Goal: Task Accomplishment & Management: Use online tool/utility

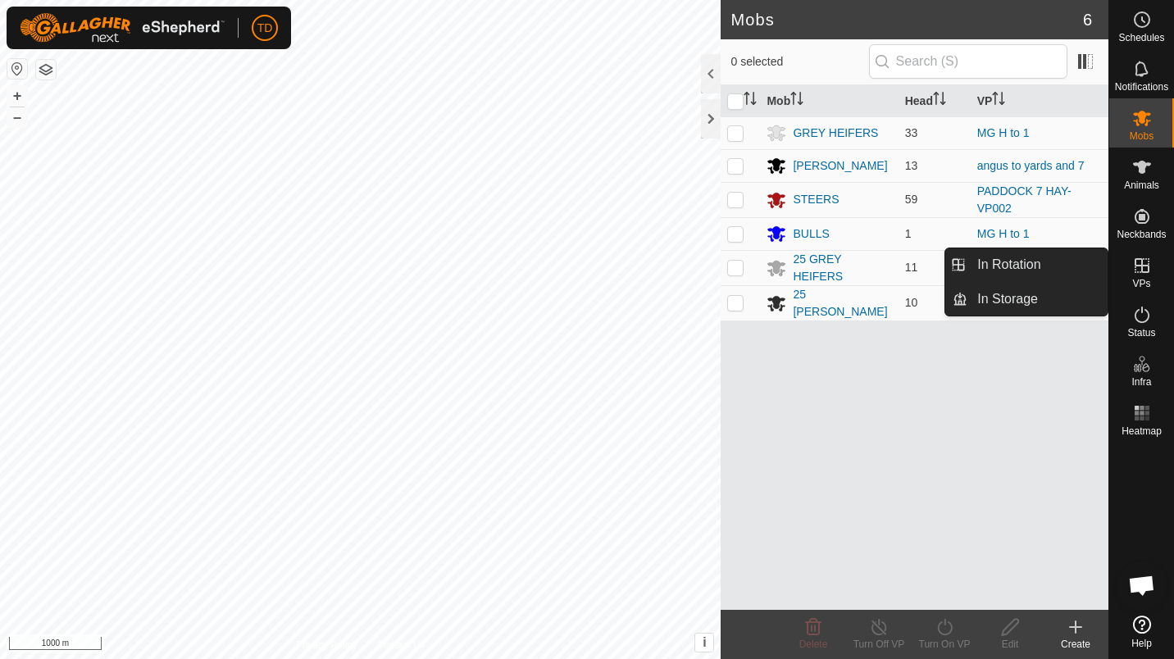
click at [1142, 259] on icon at bounding box center [1141, 265] width 15 height 15
click at [1046, 252] on link "In Rotation" at bounding box center [1037, 264] width 140 height 33
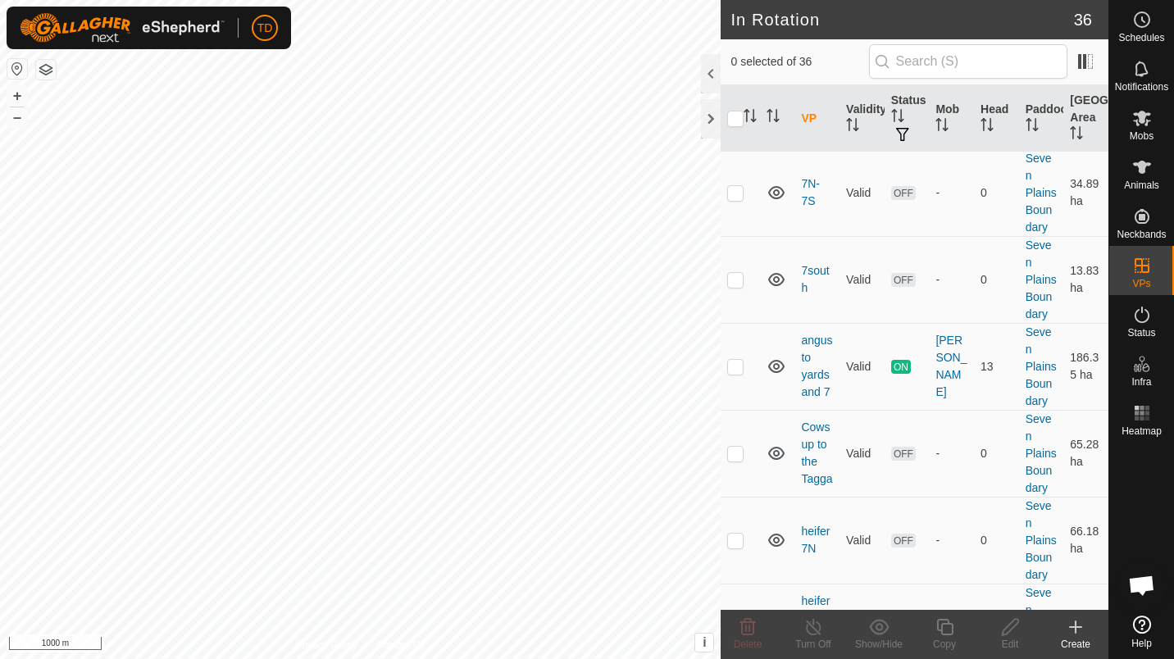
scroll to position [217, 0]
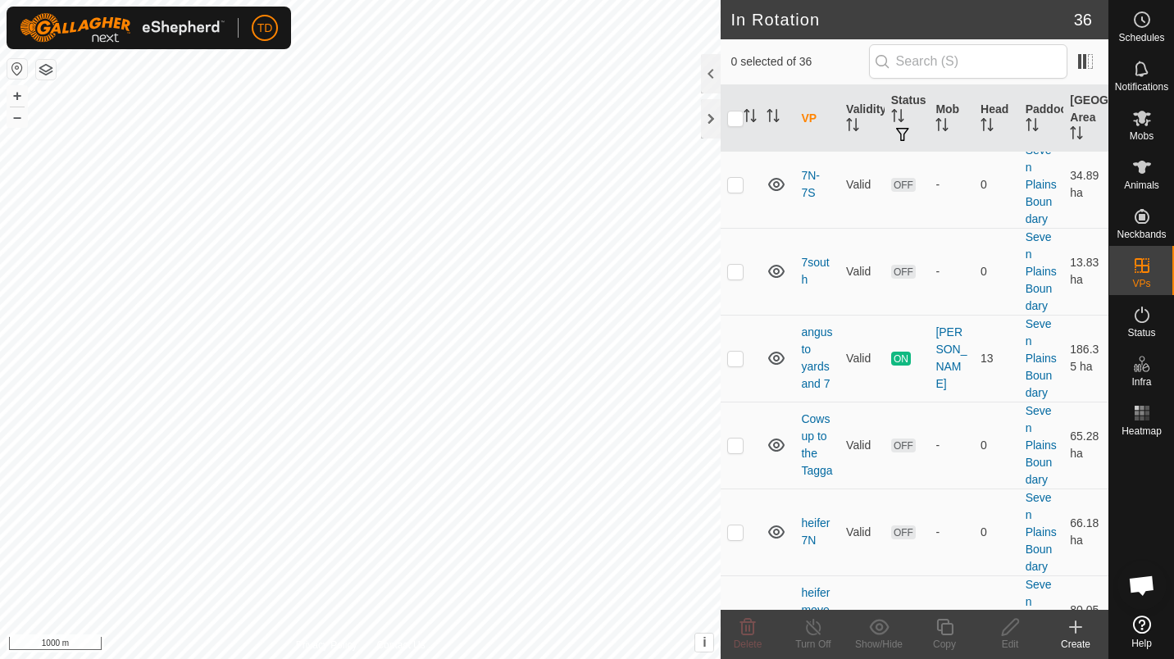
click at [808, 390] on link "angus to yards and 7" at bounding box center [816, 357] width 31 height 65
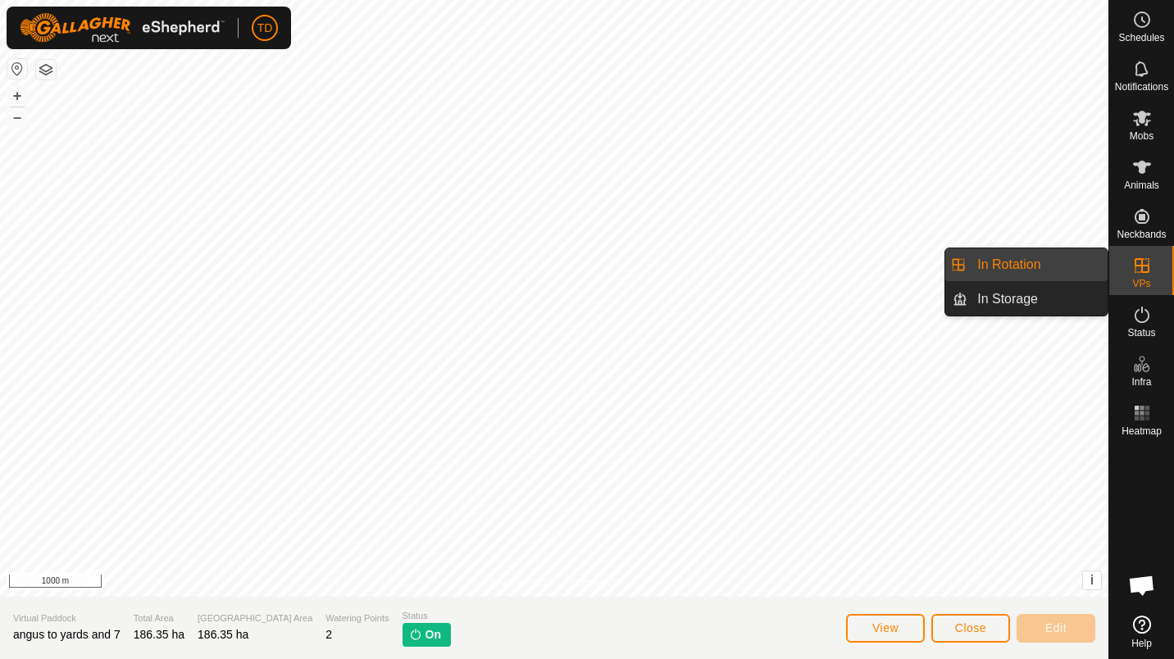
click at [1061, 270] on link "In Rotation" at bounding box center [1037, 264] width 140 height 33
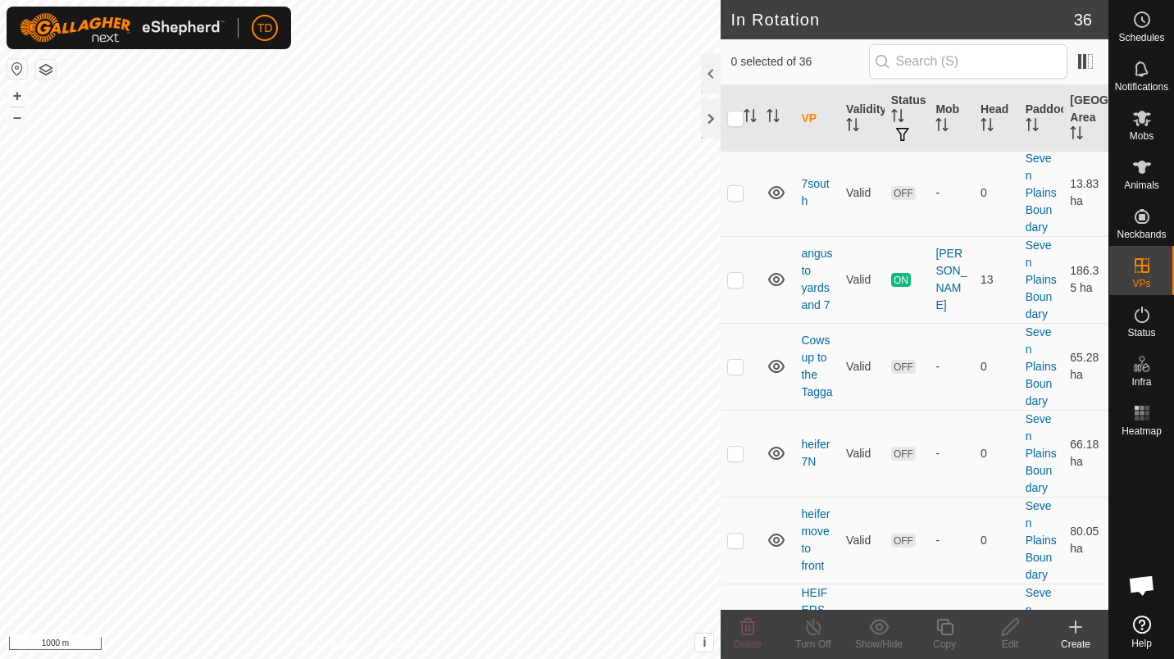
scroll to position [297, 0]
click at [736, 285] on p-checkbox at bounding box center [735, 278] width 16 height 13
checkbox input "true"
click at [945, 639] on div "Copy" at bounding box center [944, 644] width 66 height 15
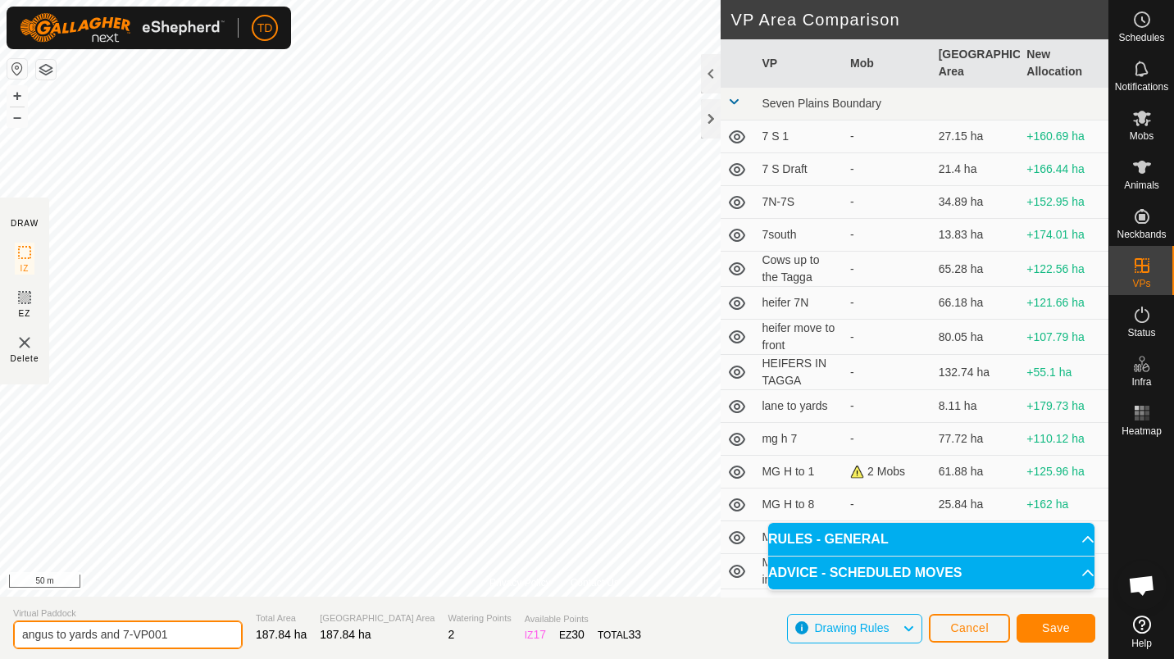
click at [170, 636] on input "angus to yards and 7-VP001" at bounding box center [127, 634] width 229 height 29
type input "angus to yards and 7 2"
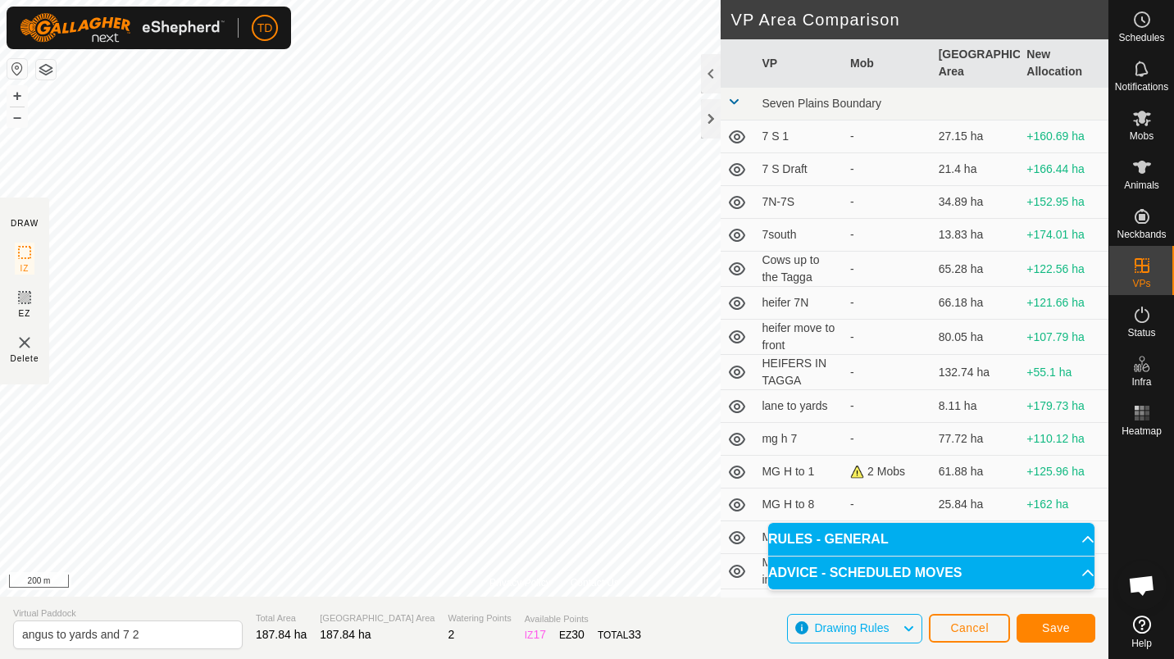
click at [734, 314] on div "Privacy Policy Contact Us Type: Inclusion Zone undefined Animal + – ⇧ i This ap…" at bounding box center [554, 329] width 1108 height 659
click at [1048, 613] on div "Save" at bounding box center [1055, 627] width 79 height 39
click at [1055, 625] on span "Save" at bounding box center [1056, 627] width 28 height 13
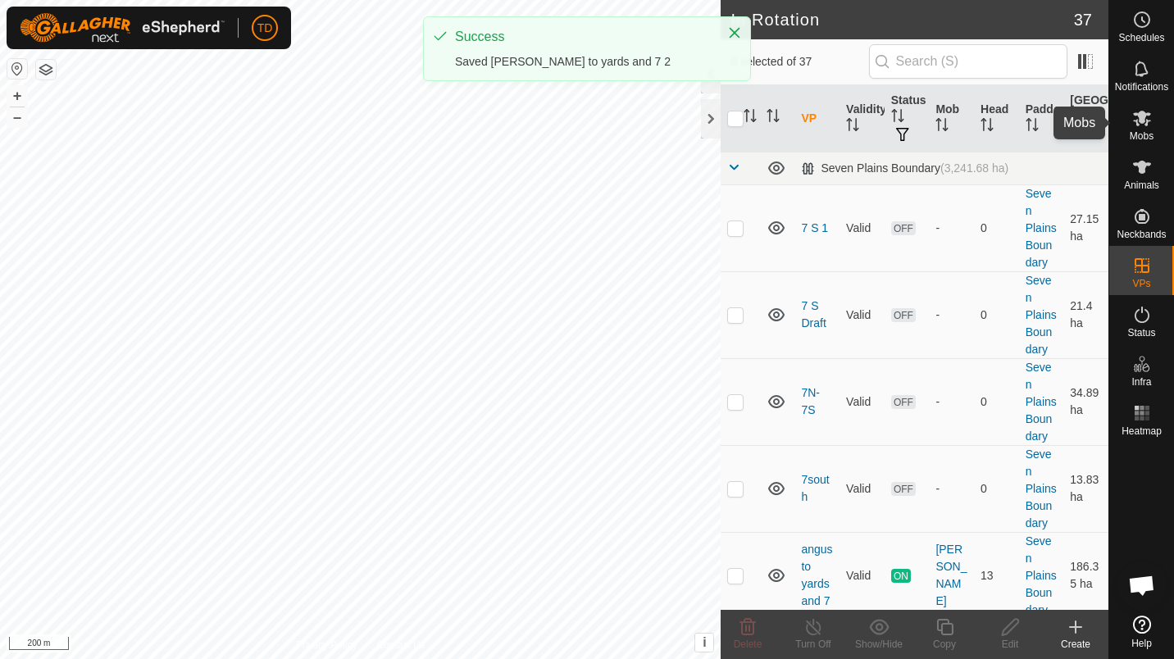
click at [1160, 110] on div "Mobs" at bounding box center [1141, 122] width 65 height 49
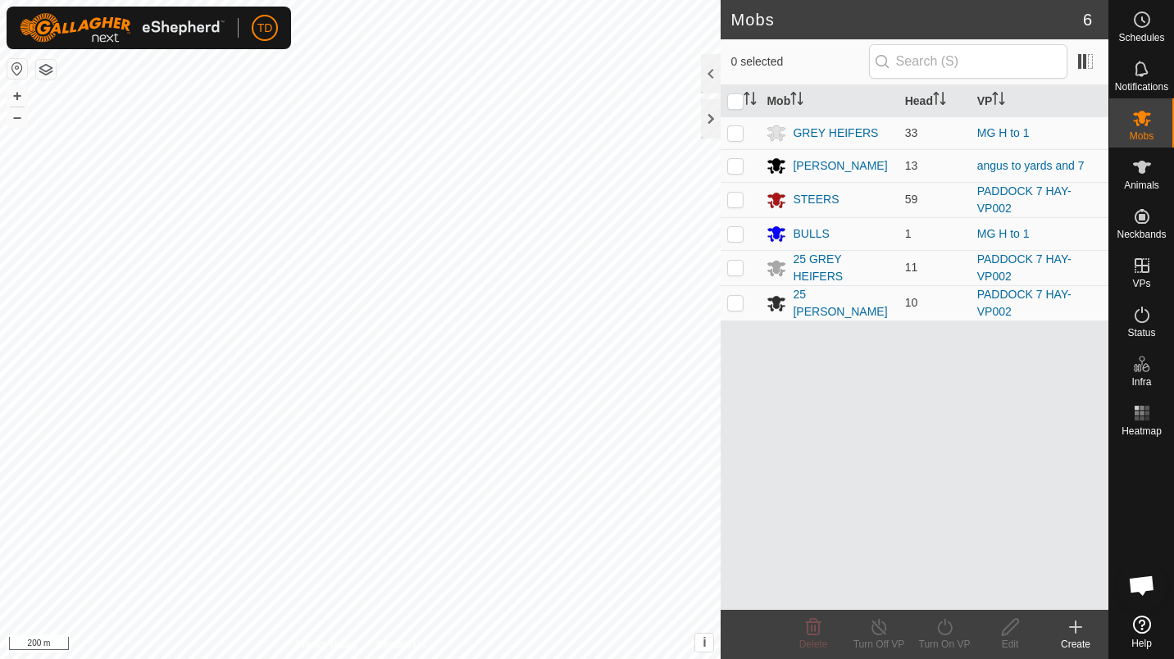
click at [838, 168] on div "[PERSON_NAME]" at bounding box center [840, 165] width 94 height 17
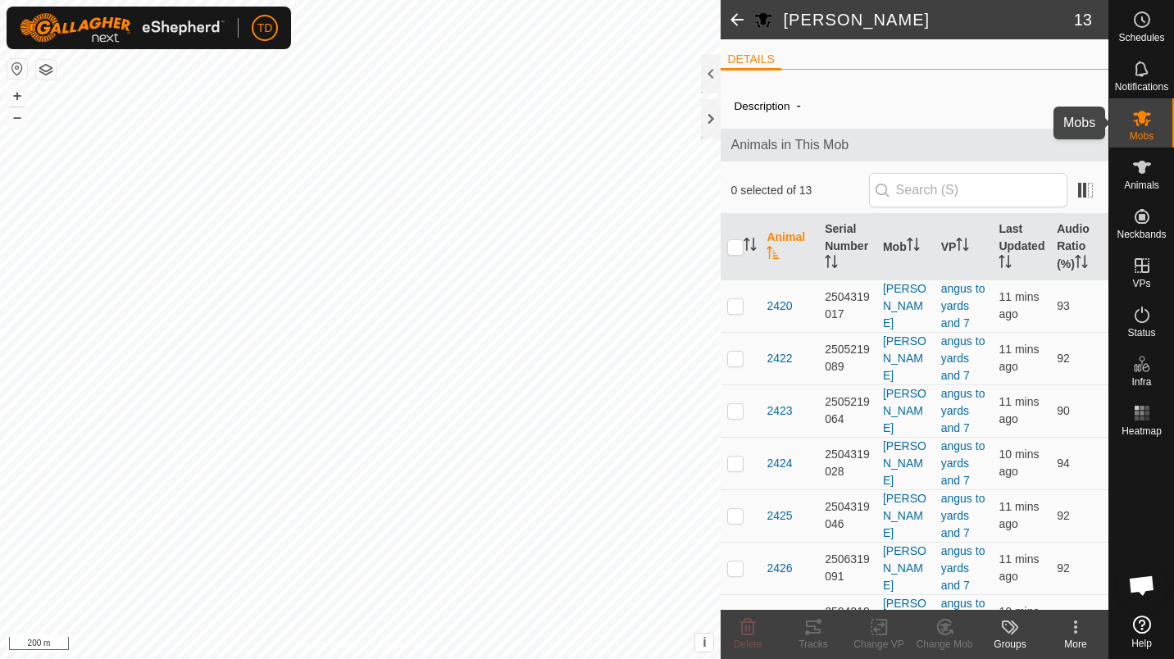
click at [1146, 139] on span "Mobs" at bounding box center [1141, 136] width 24 height 10
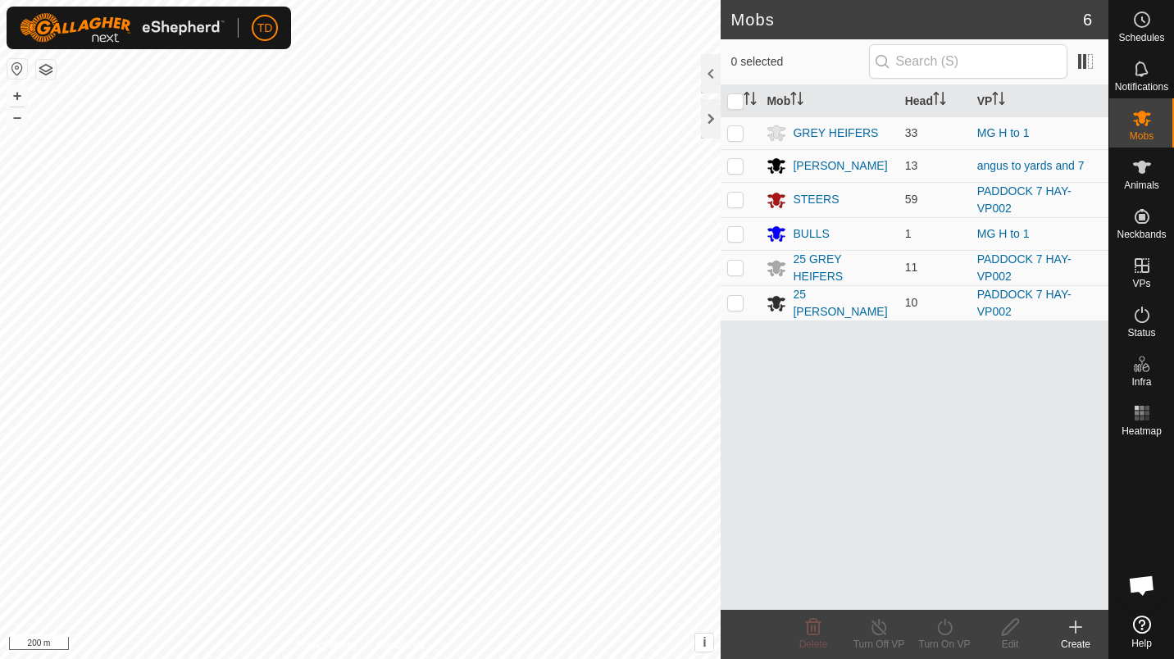
click at [736, 161] on p-checkbox at bounding box center [735, 165] width 16 height 13
checkbox input "true"
click at [943, 630] on icon at bounding box center [944, 627] width 20 height 20
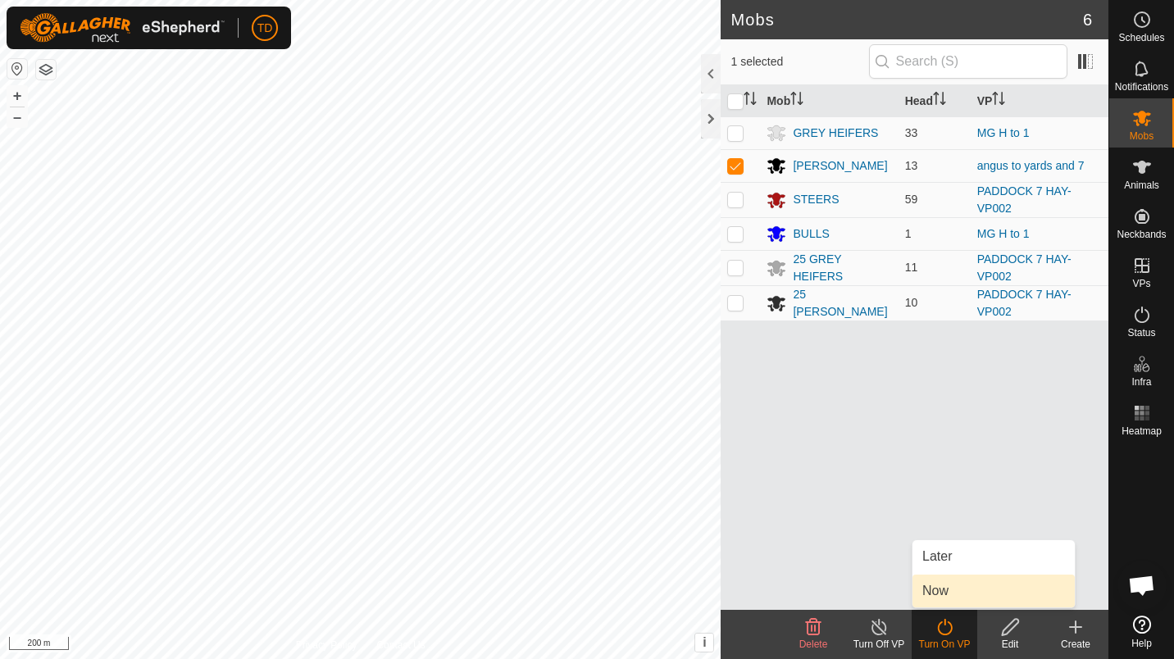
click at [956, 585] on link "Now" at bounding box center [993, 591] width 162 height 33
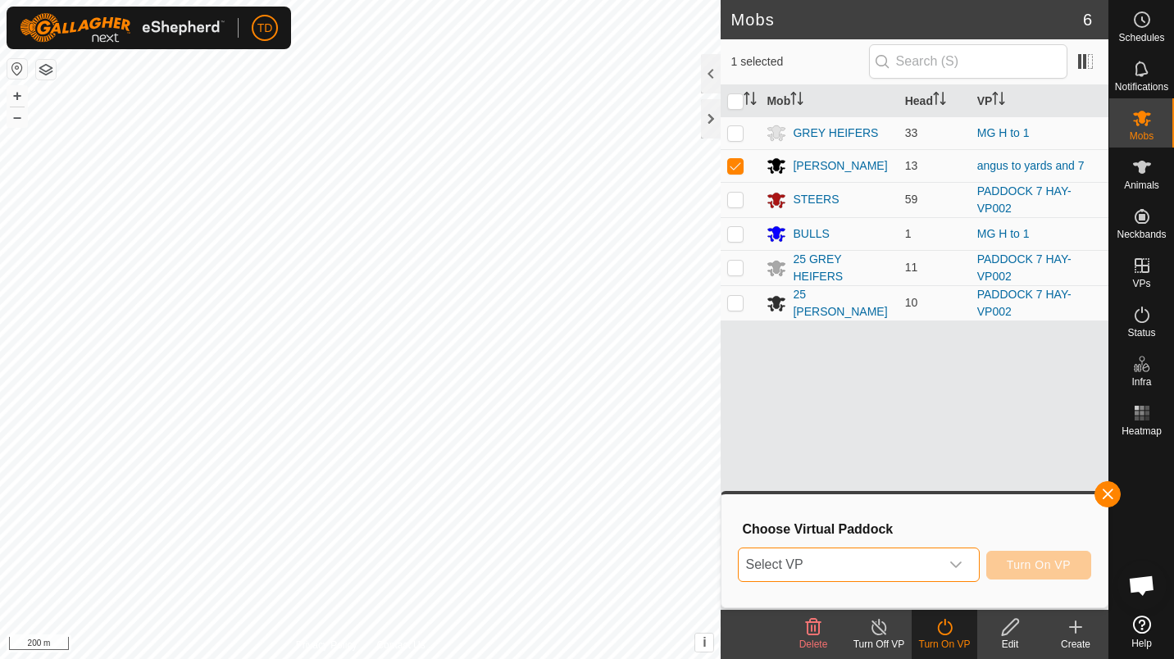
click at [912, 561] on span "Select VP" at bounding box center [838, 564] width 200 height 33
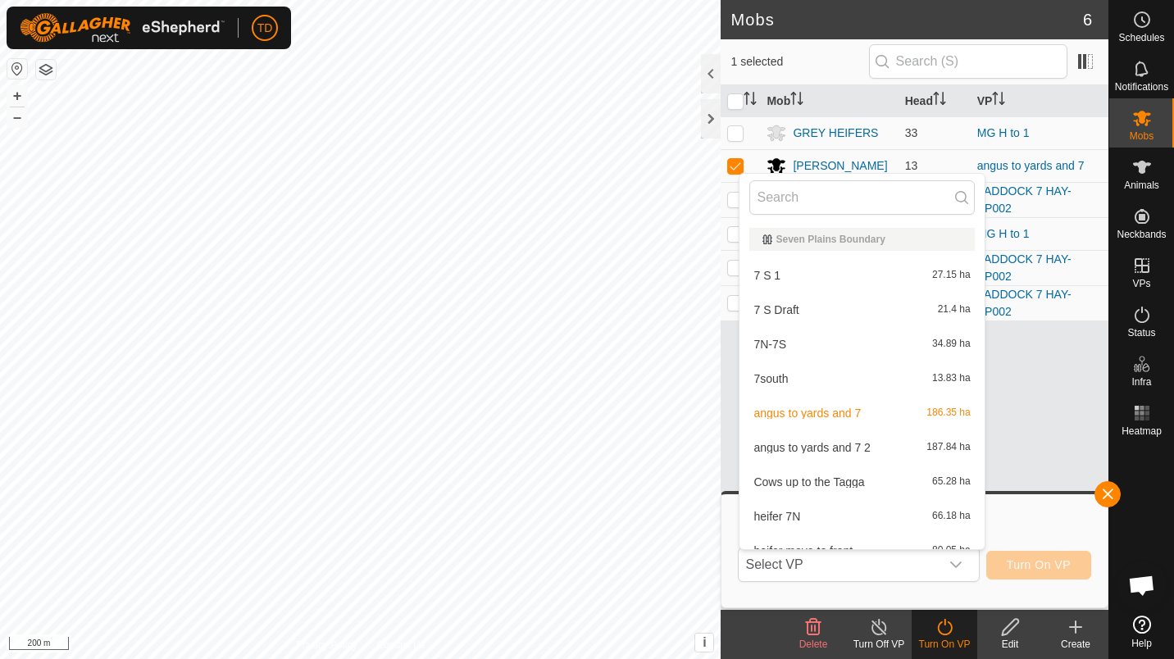
scroll to position [18, 0]
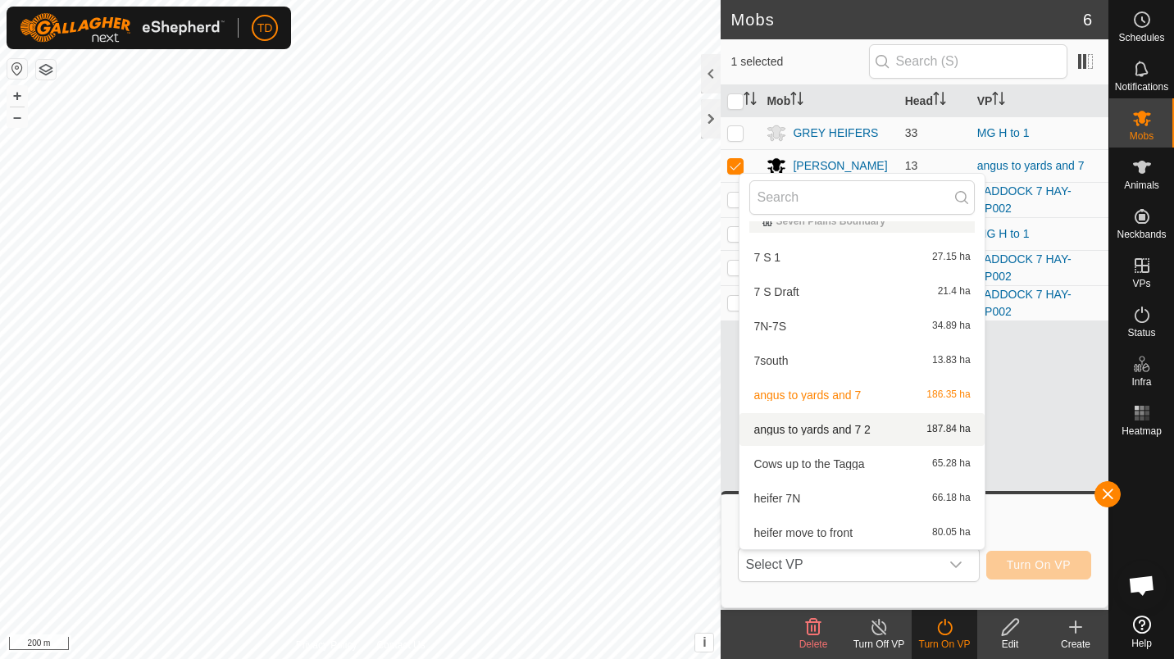
click at [861, 430] on li "angus to yards and 7 2 187.84 ha" at bounding box center [861, 429] width 244 height 33
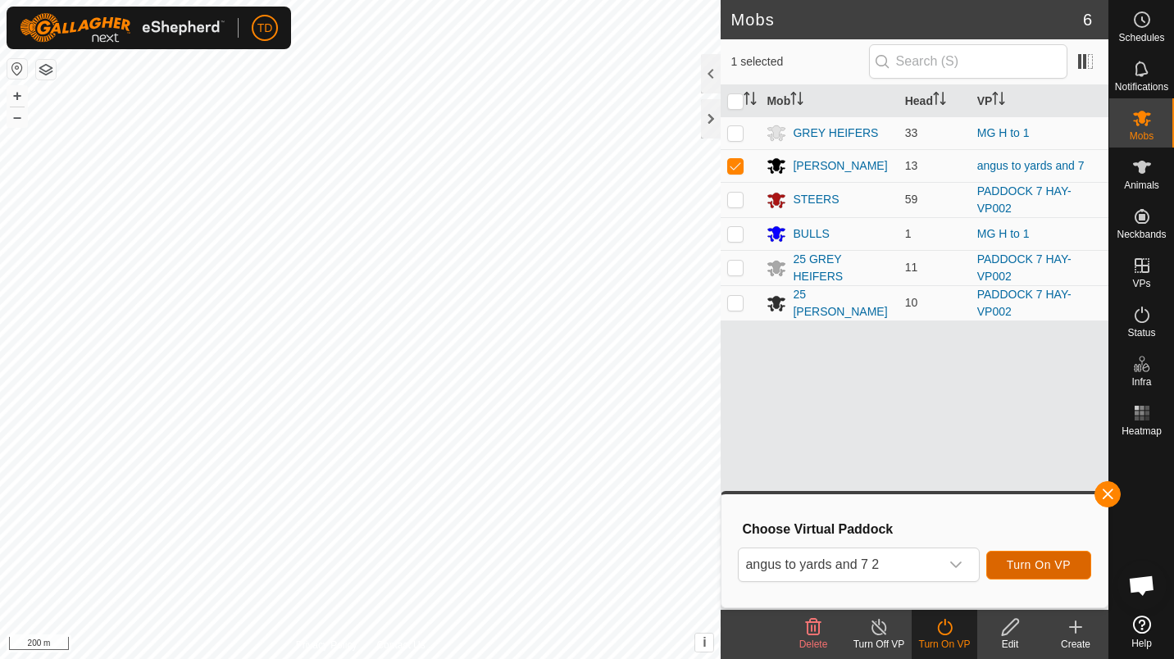
click at [1056, 551] on button "Turn On VP" at bounding box center [1038, 565] width 105 height 29
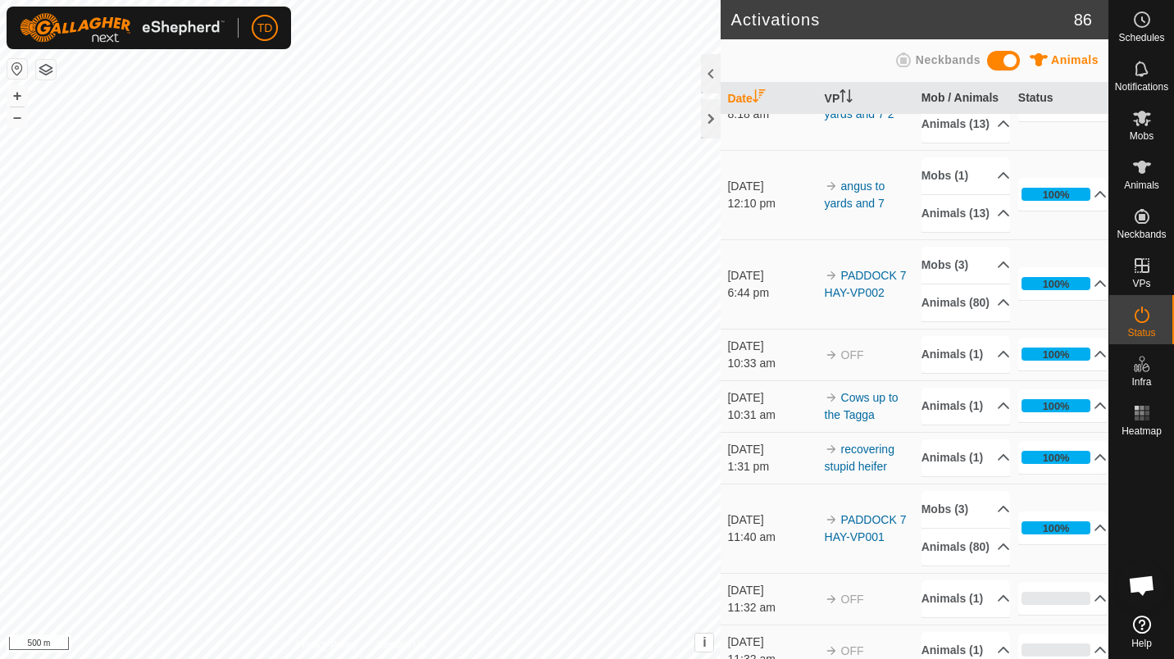
scroll to position [61, 0]
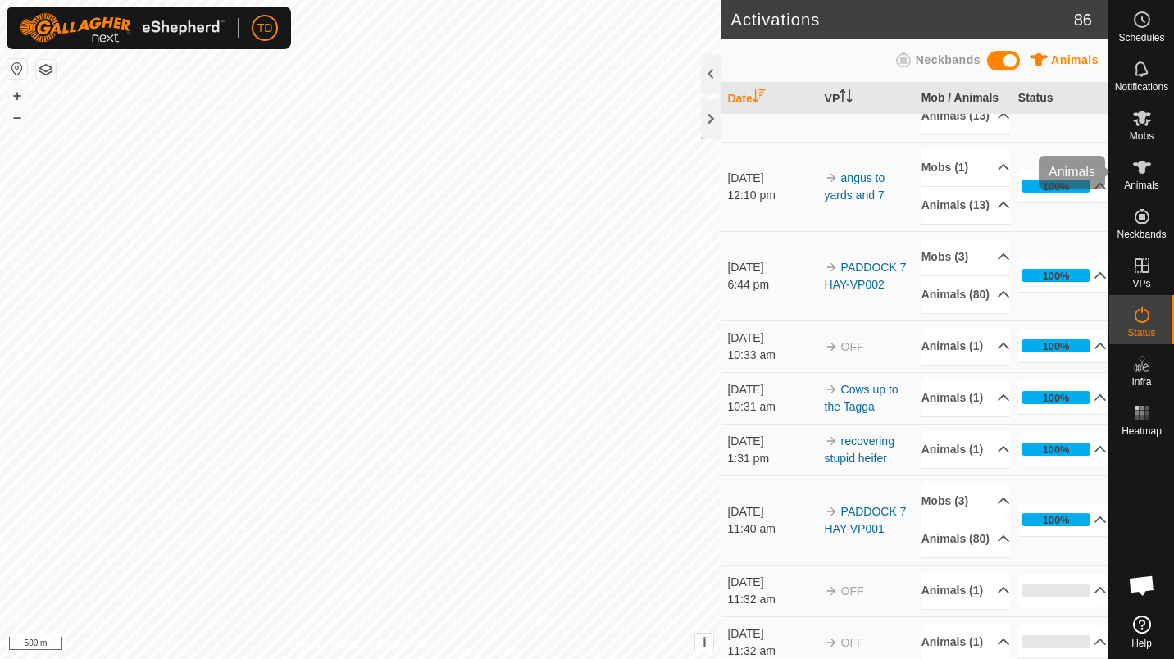
click at [1142, 166] on icon at bounding box center [1142, 167] width 18 height 13
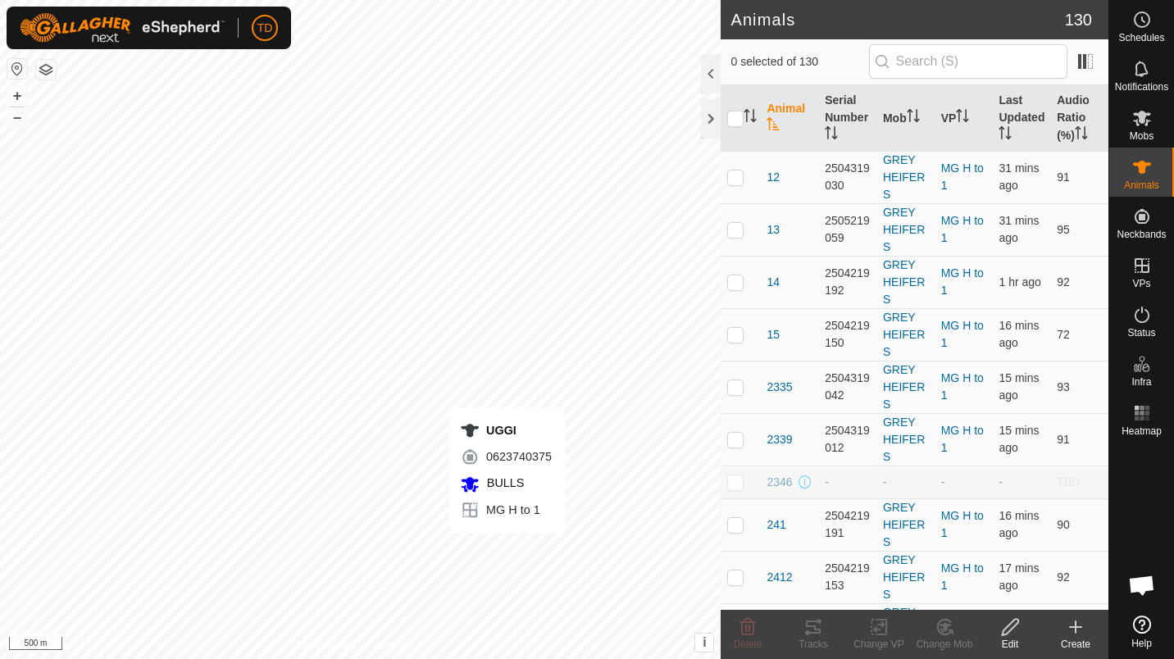
checkbox input "true"
